Goal: Transaction & Acquisition: Subscribe to service/newsletter

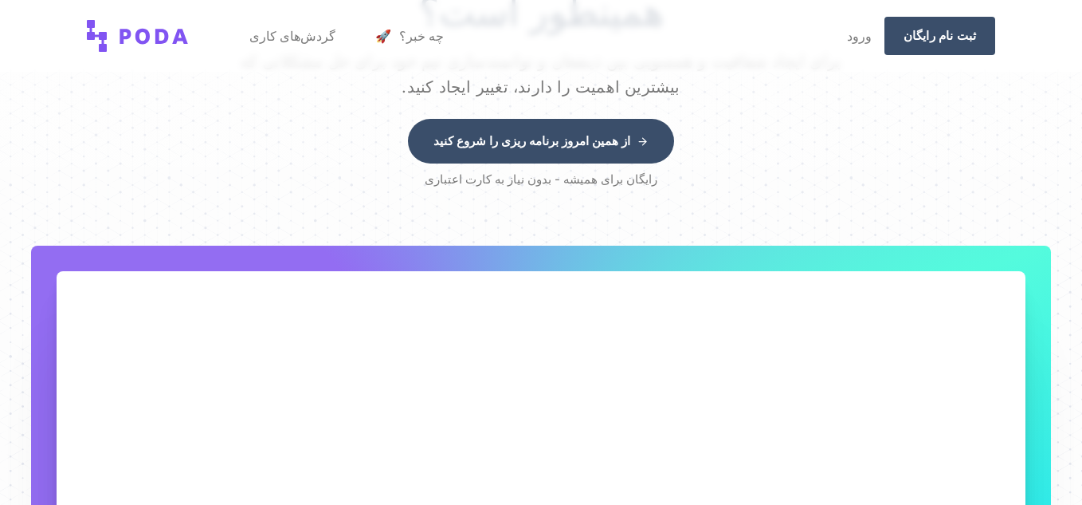
scroll to position [348, 0]
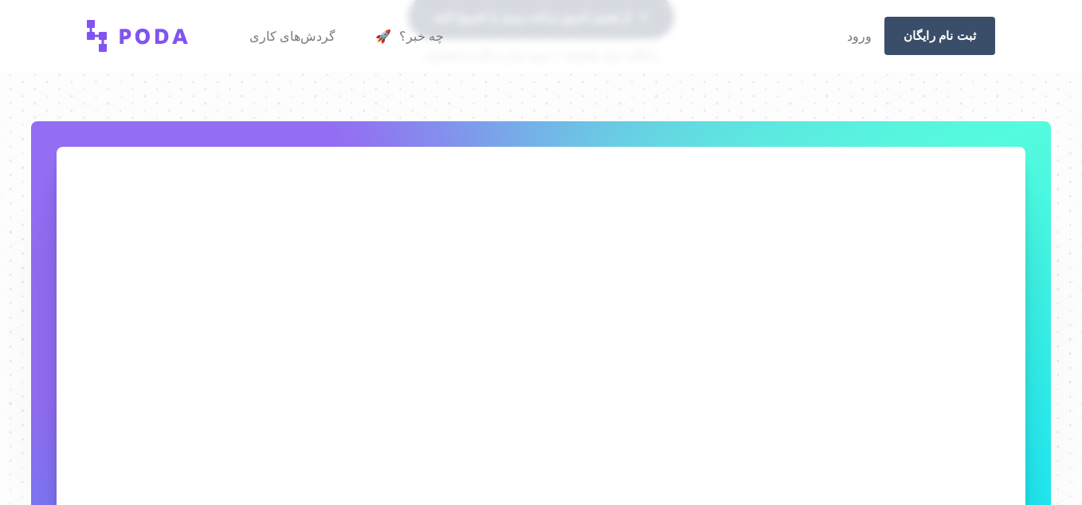
drag, startPoint x: 1088, startPoint y: 61, endPoint x: 1088, endPoint y: 135, distance: 74.9
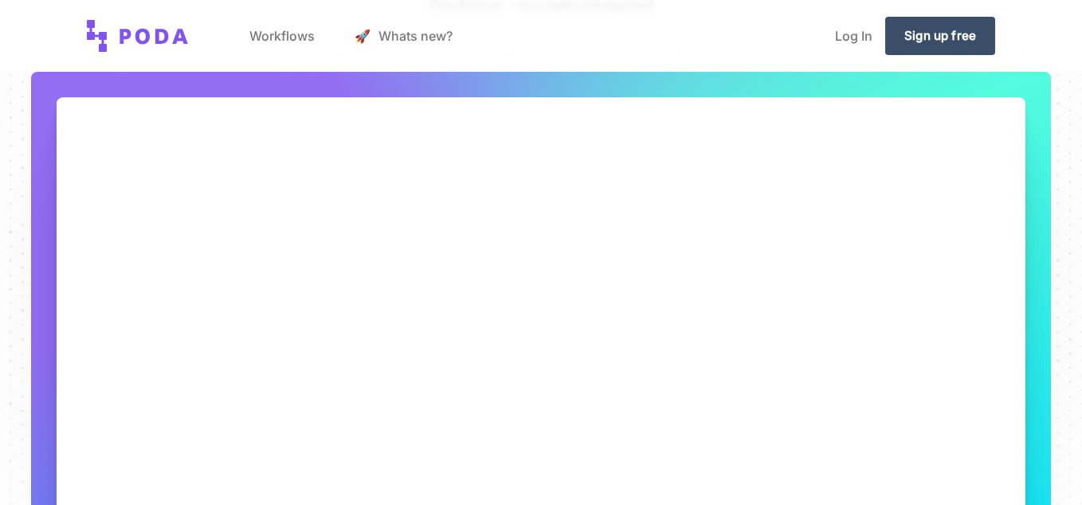
scroll to position [299, 0]
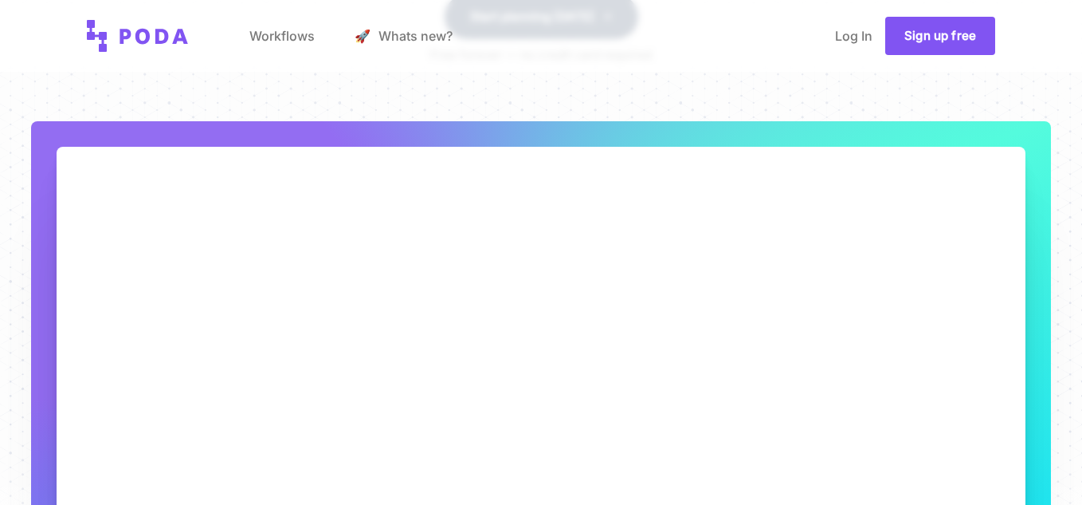
click at [981, 38] on link "Sign up free" at bounding box center [940, 36] width 110 height 38
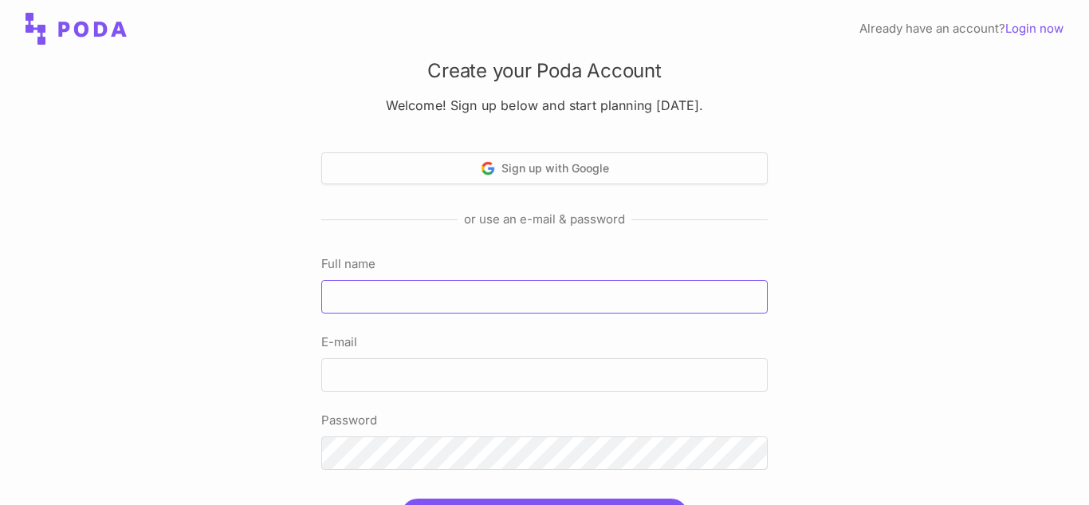
click at [459, 292] on input "Full name" at bounding box center [544, 296] width 446 height 33
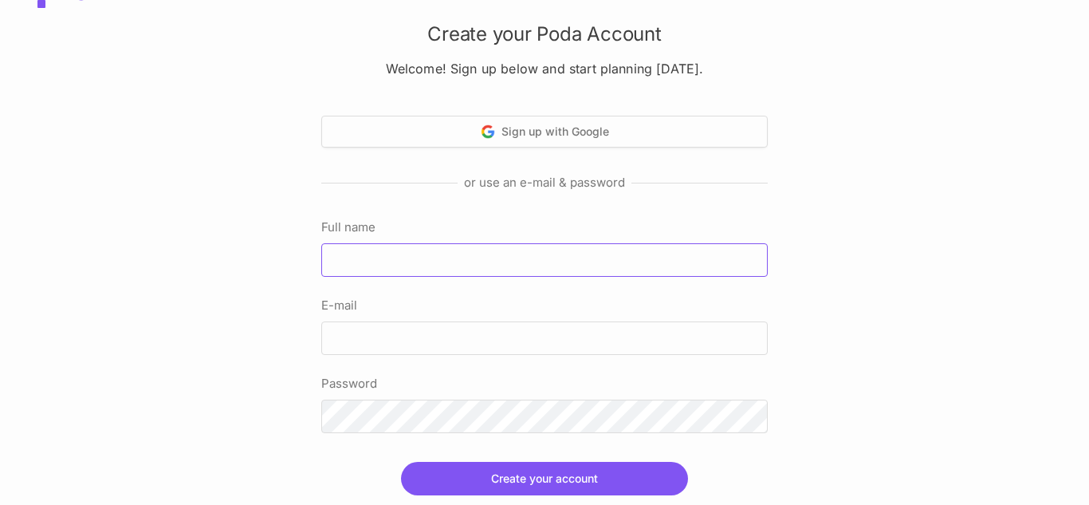
click at [537, 252] on input "Full name" at bounding box center [544, 259] width 446 height 33
type input "Milad"
click at [466, 336] on input "E-mail" at bounding box center [544, 337] width 446 height 33
type input "[EMAIL_ADDRESS][DOMAIN_NAME]"
click at [401, 461] on button "Create your account" at bounding box center [544, 477] width 287 height 33
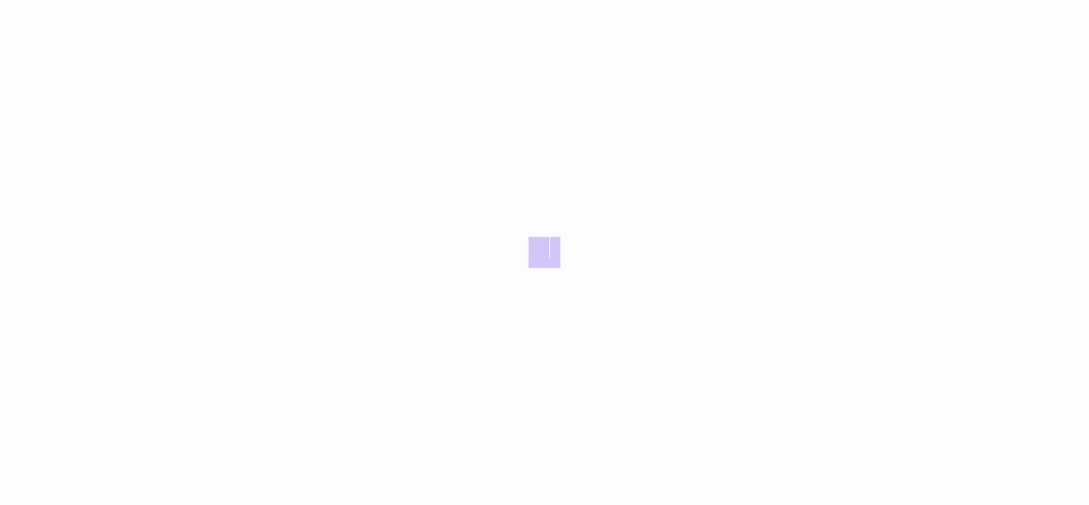
click at [501, 489] on div at bounding box center [544, 252] width 1089 height 505
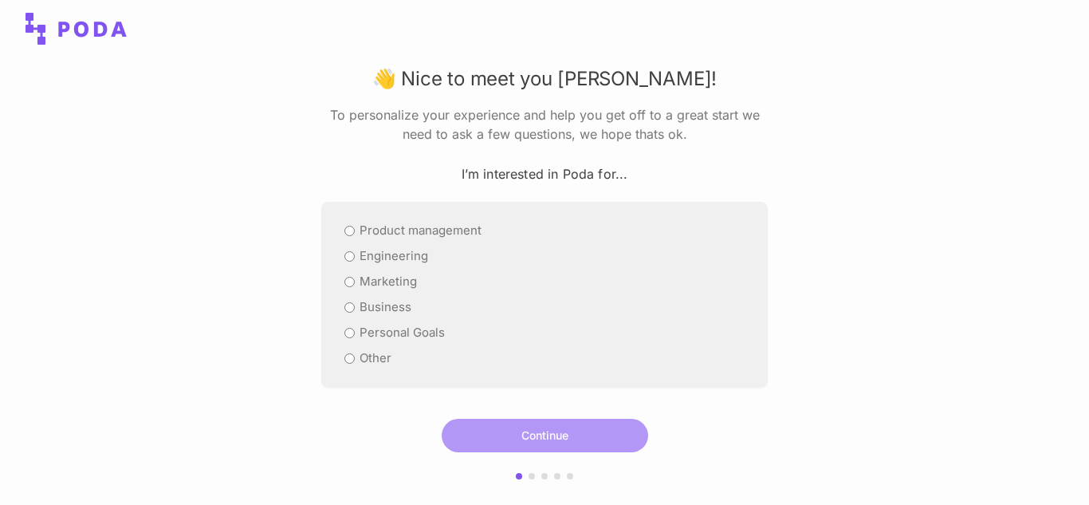
click at [344, 360] on input "Other" at bounding box center [349, 358] width 10 height 10
radio input "true"
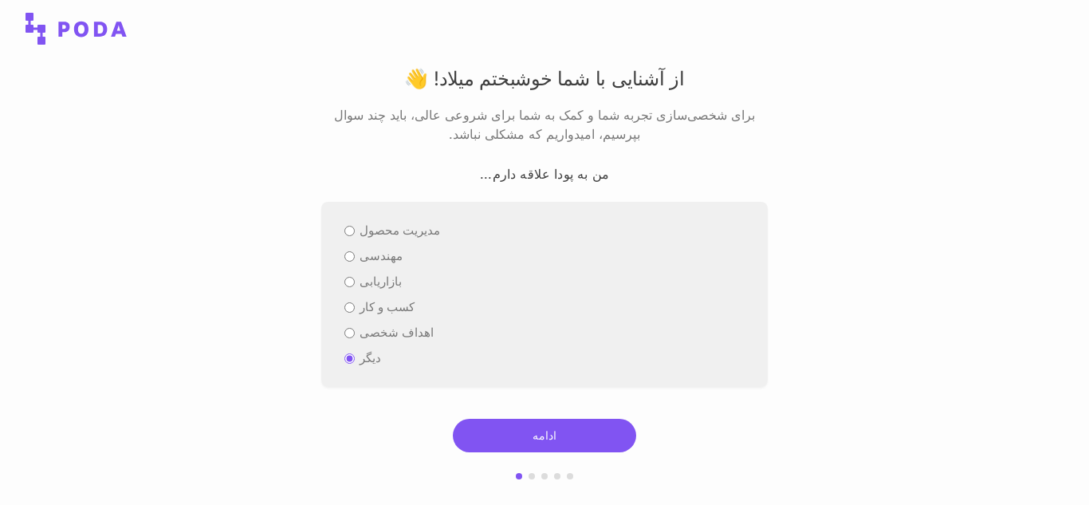
click at [346, 335] on input "اهداف شخصی" at bounding box center [349, 333] width 10 height 10
radio input "true"
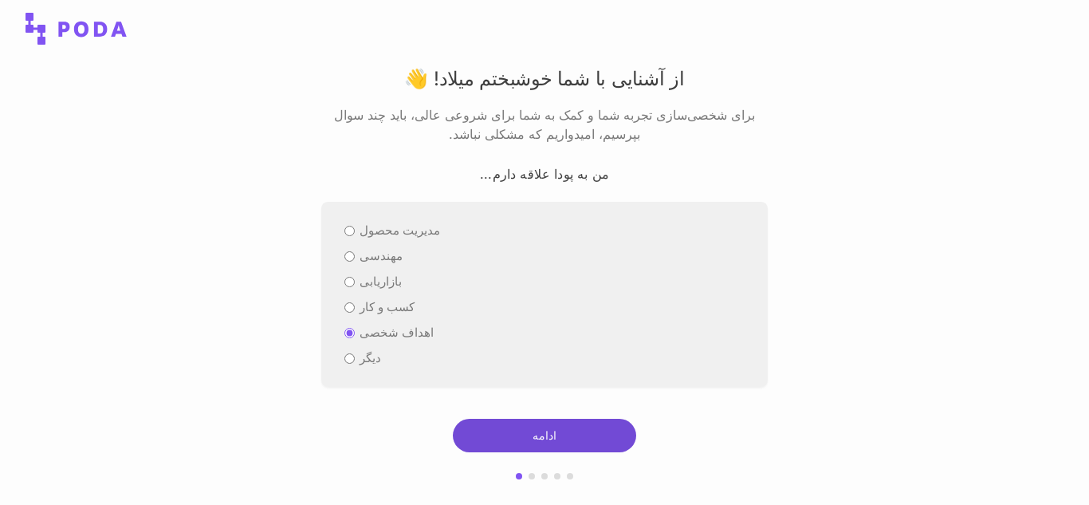
click at [527, 436] on button "ادامه" at bounding box center [544, 434] width 183 height 33
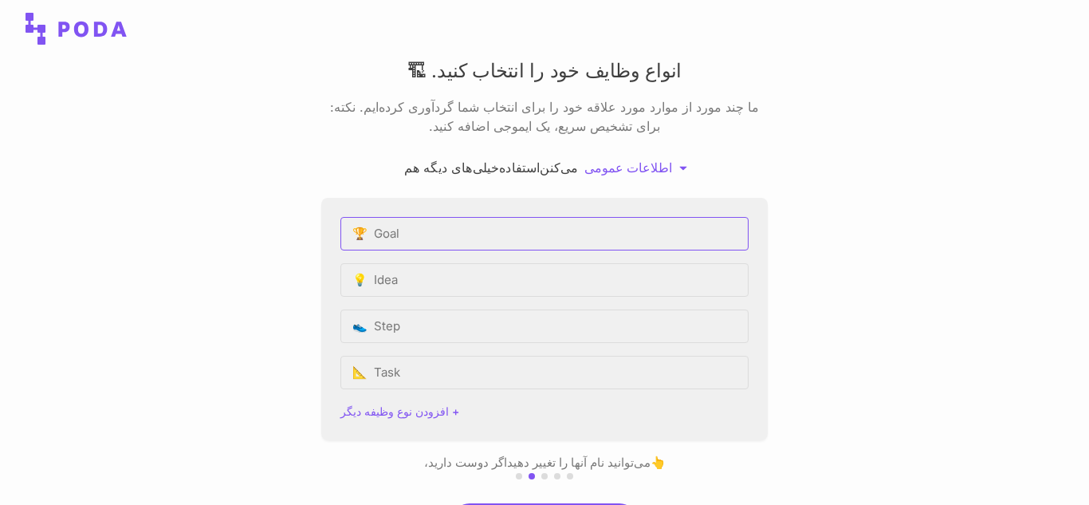
click at [465, 242] on input "🏆 Goal" at bounding box center [544, 233] width 408 height 33
click at [396, 363] on input "📐 Task" at bounding box center [544, 371] width 408 height 33
click at [358, 379] on input "📐 Task" at bounding box center [544, 371] width 408 height 33
